Goal: Information Seeking & Learning: Learn about a topic

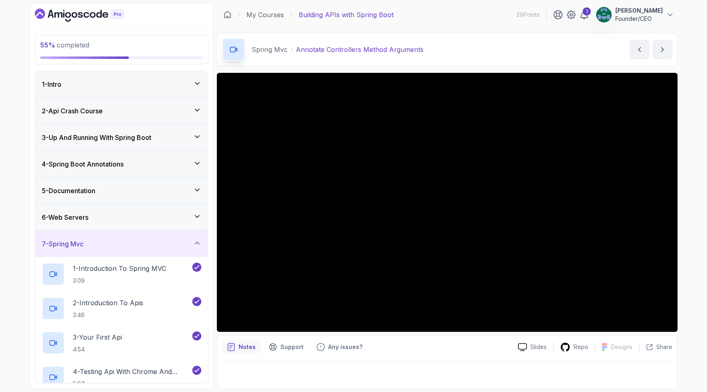
scroll to position [431, 0]
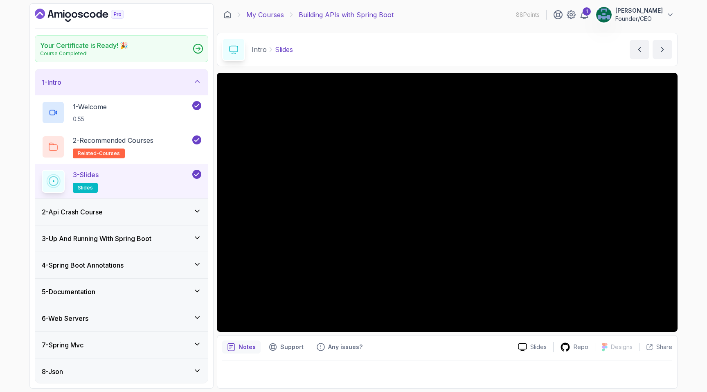
click at [267, 16] on link "My Courses" at bounding box center [265, 15] width 38 height 10
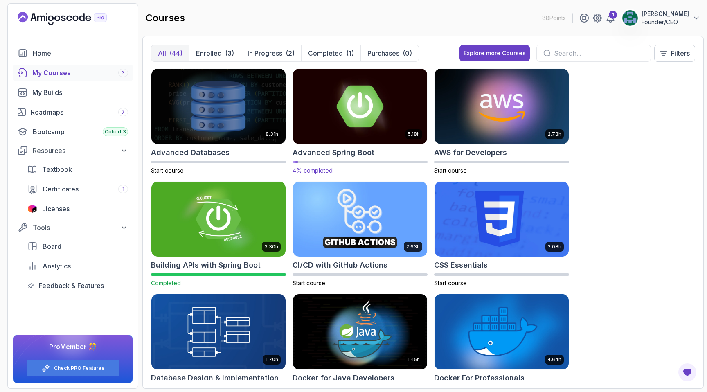
click at [368, 118] on img at bounding box center [360, 106] width 141 height 79
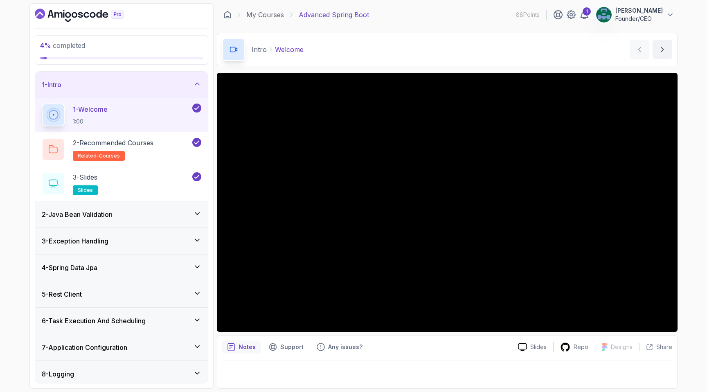
click at [132, 213] on div "2 - Java Bean Validation" at bounding box center [122, 214] width 160 height 10
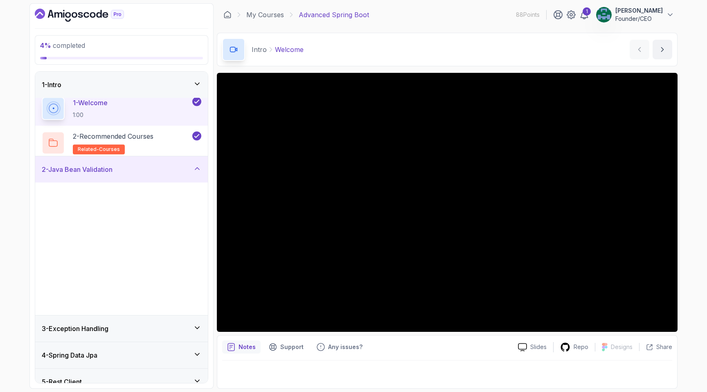
click at [132, 263] on p "3:34" at bounding box center [132, 267] width 118 height 8
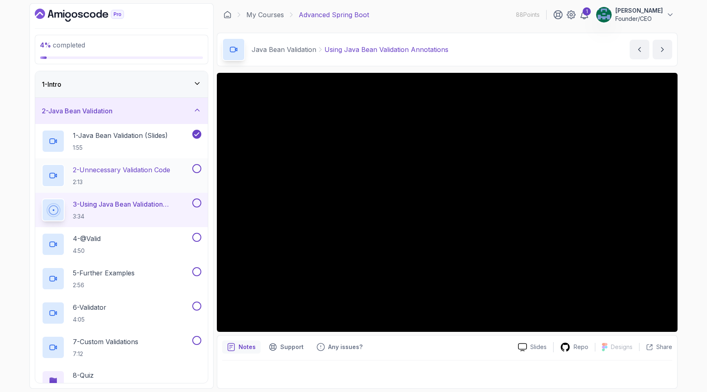
click at [135, 171] on p "2 - Unnecessary Validation Code" at bounding box center [121, 170] width 97 height 10
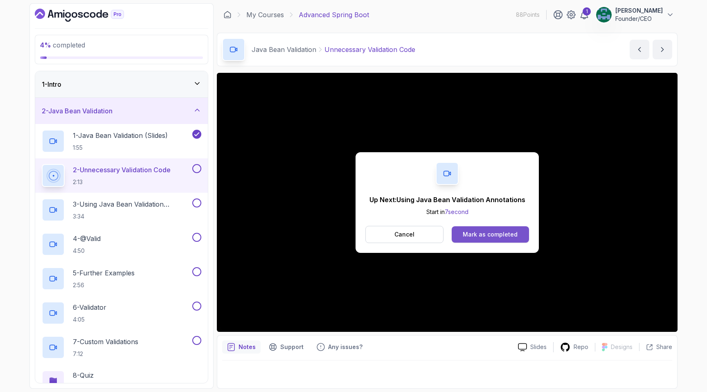
click at [470, 235] on div "Mark as completed" at bounding box center [490, 234] width 55 height 8
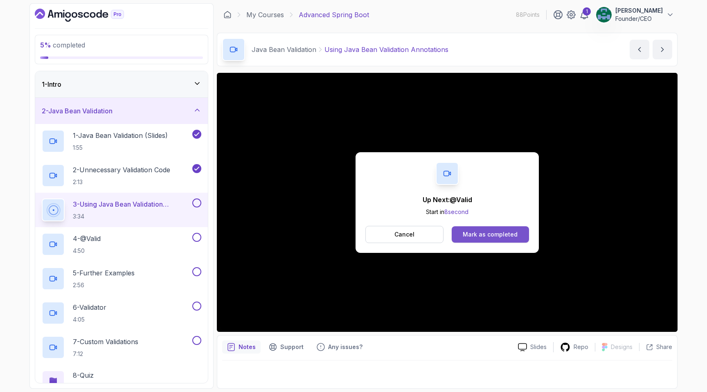
click at [509, 237] on div "Mark as completed" at bounding box center [490, 234] width 55 height 8
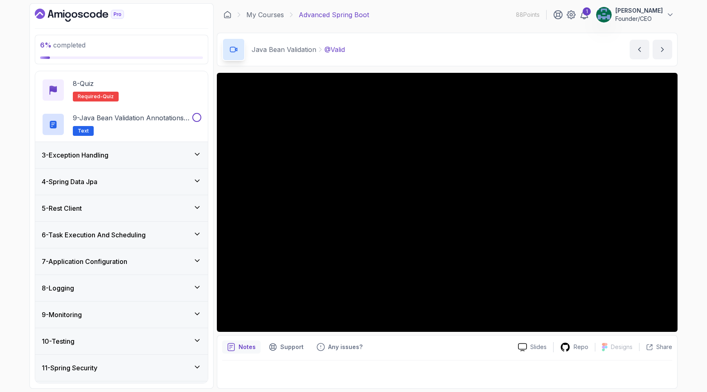
scroll to position [293, 0]
click at [93, 209] on div "5 - Rest Client" at bounding box center [122, 207] width 160 height 10
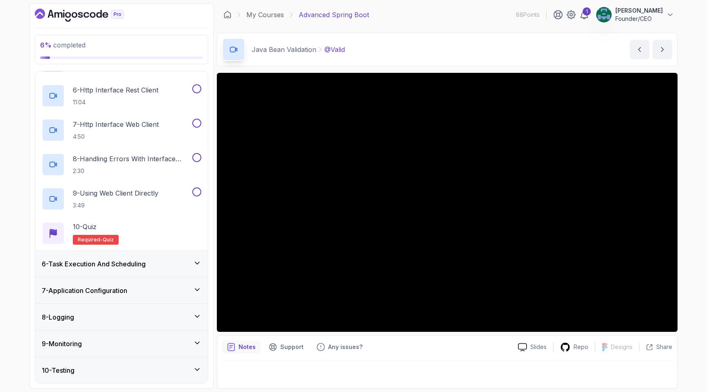
scroll to position [306, 0]
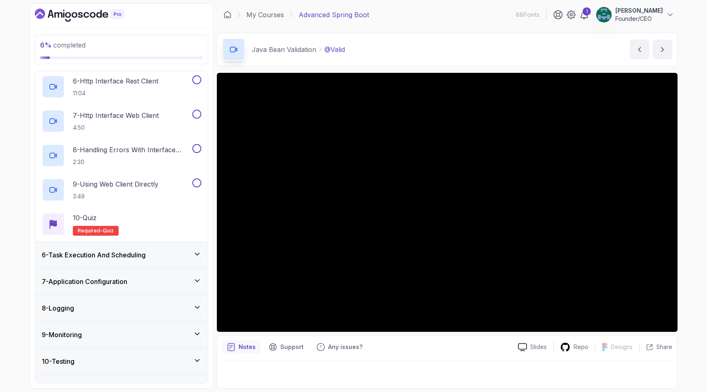
click at [126, 281] on h3 "7 - Application Configuration" at bounding box center [84, 281] width 85 height 10
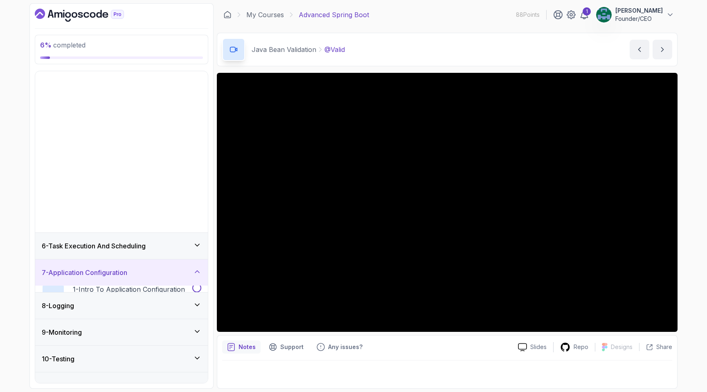
scroll to position [34, 0]
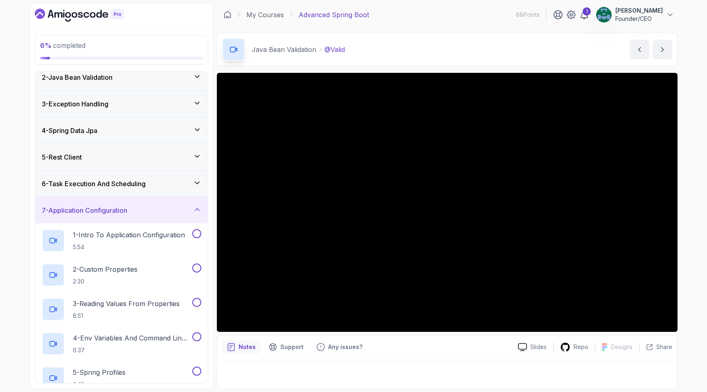
click at [119, 209] on h3 "7 - Application Configuration" at bounding box center [84, 210] width 85 height 10
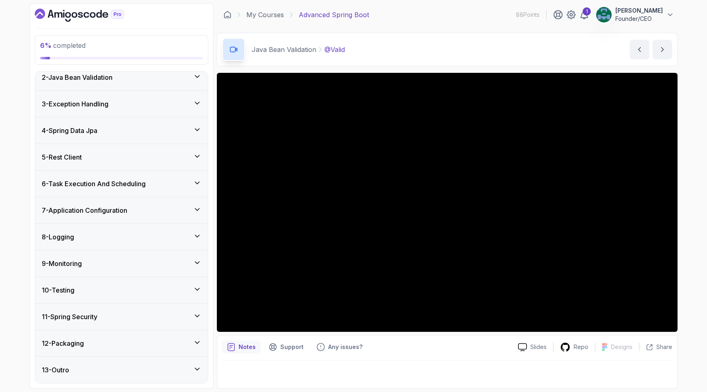
click at [117, 263] on div "9 - Monitoring" at bounding box center [122, 263] width 160 height 10
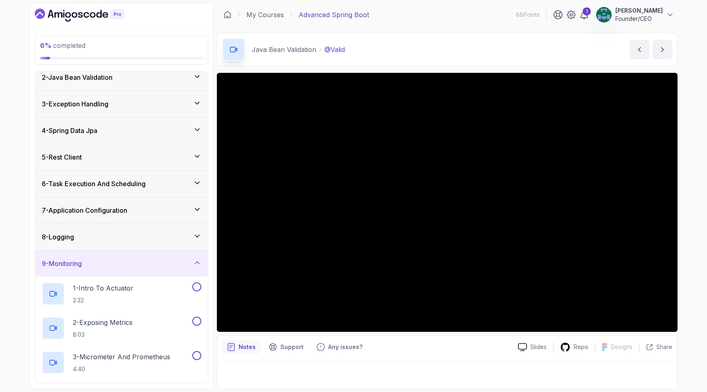
click at [119, 265] on div "9 - Monitoring" at bounding box center [122, 263] width 160 height 10
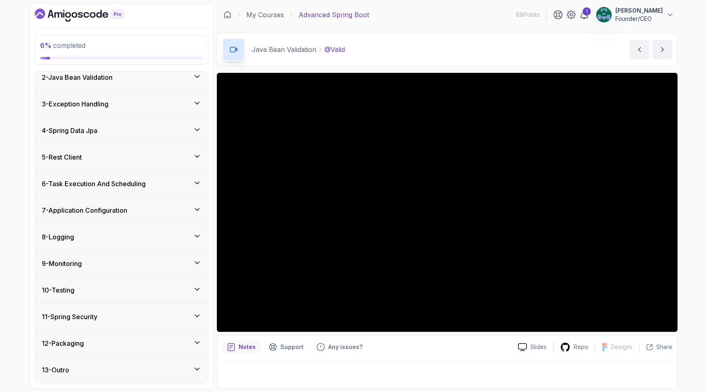
click at [118, 318] on div "11 - Spring Security" at bounding box center [122, 317] width 160 height 10
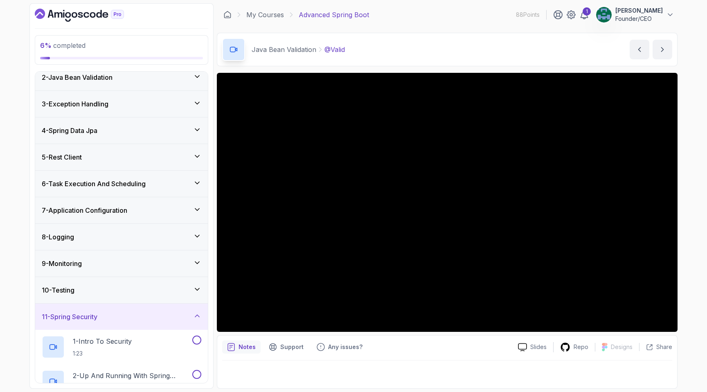
click at [118, 318] on div "11 - Spring Security" at bounding box center [122, 317] width 160 height 10
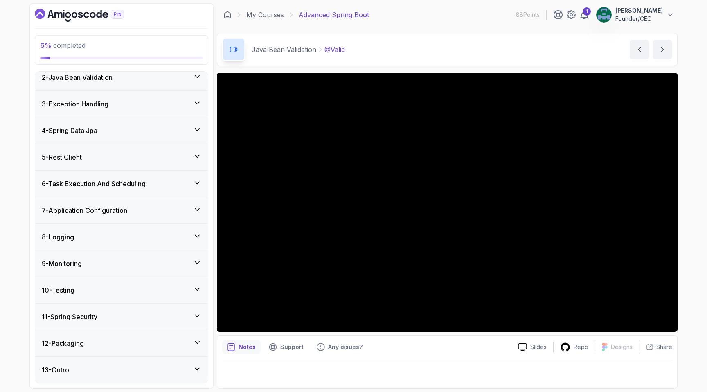
click at [116, 339] on div "12 - Packaging" at bounding box center [122, 343] width 160 height 10
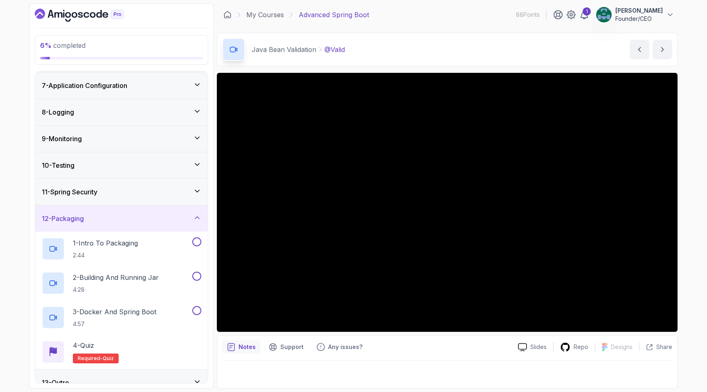
scroll to position [171, 0]
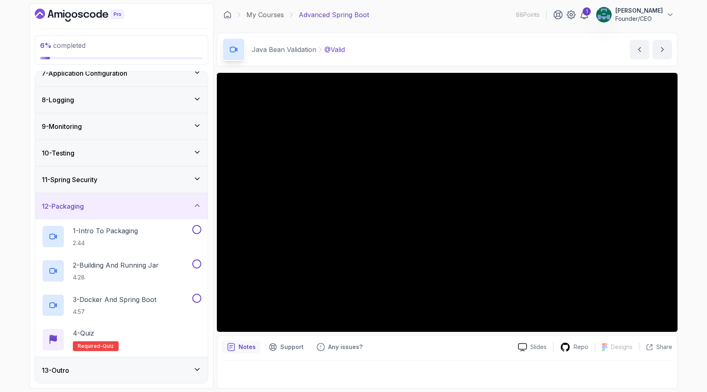
click at [107, 181] on div "11 - Spring Security" at bounding box center [122, 180] width 160 height 10
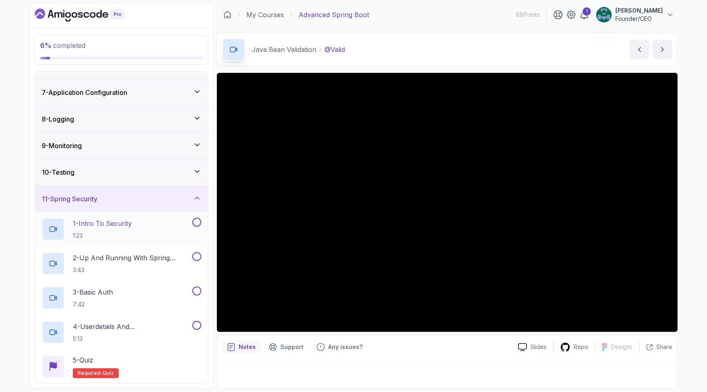
scroll to position [150, 0]
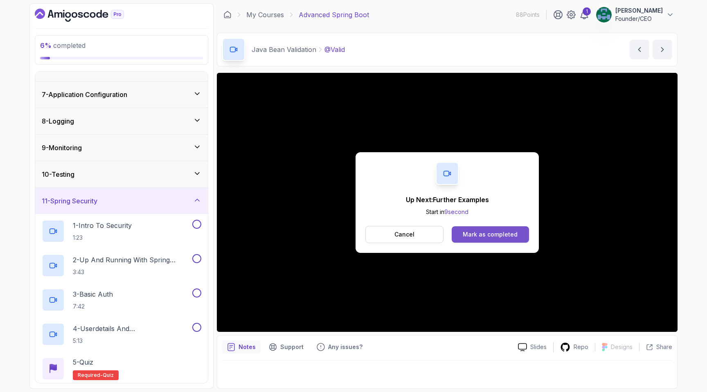
click at [486, 234] on div "Mark as completed" at bounding box center [490, 234] width 55 height 8
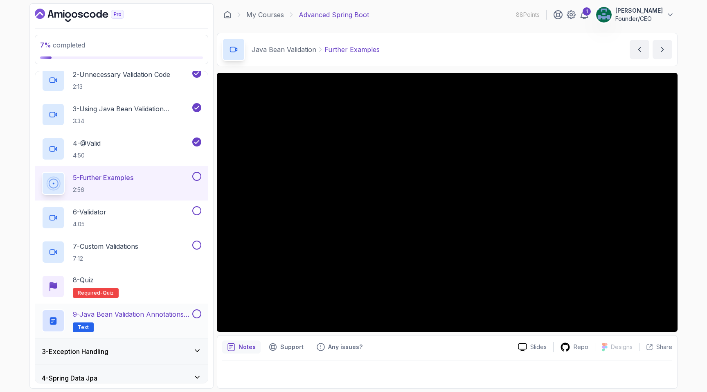
scroll to position [97, 0]
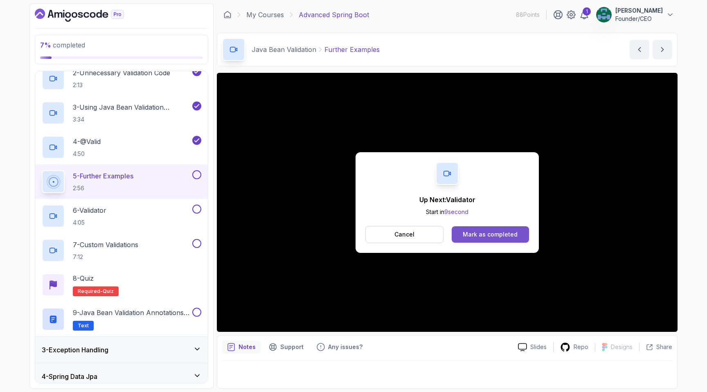
click at [472, 234] on div "Mark as completed" at bounding box center [490, 234] width 55 height 8
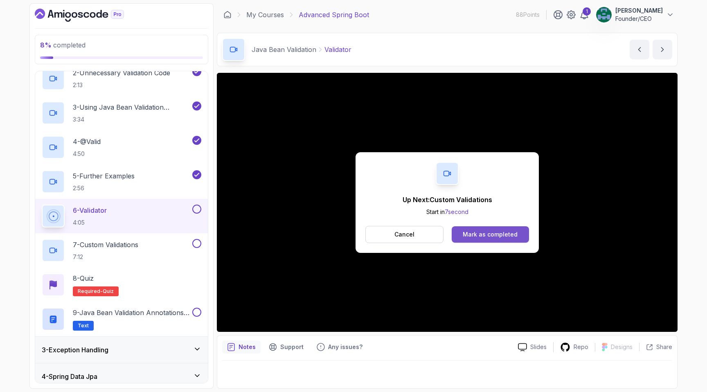
click at [463, 231] on button "Mark as completed" at bounding box center [490, 234] width 77 height 16
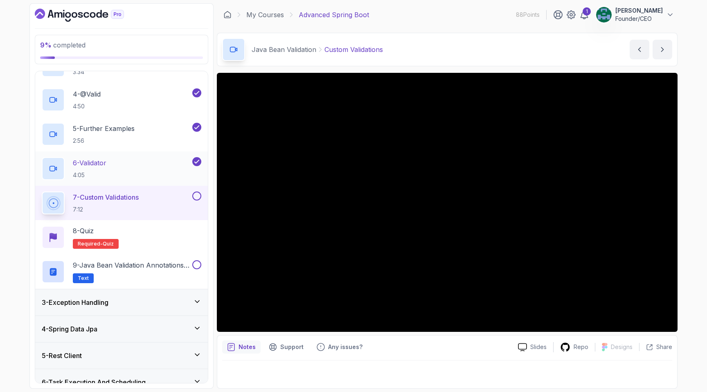
scroll to position [148, 0]
